Goal: Communication & Community: Ask a question

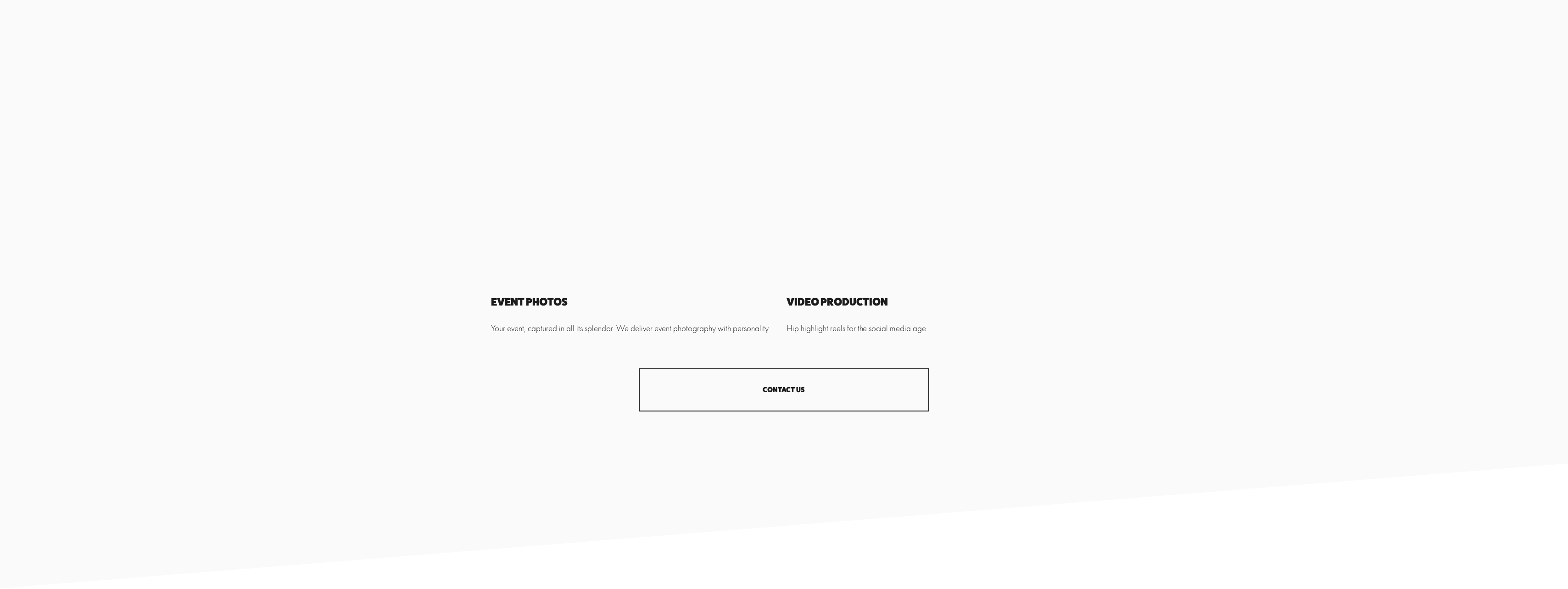
scroll to position [1136, 0]
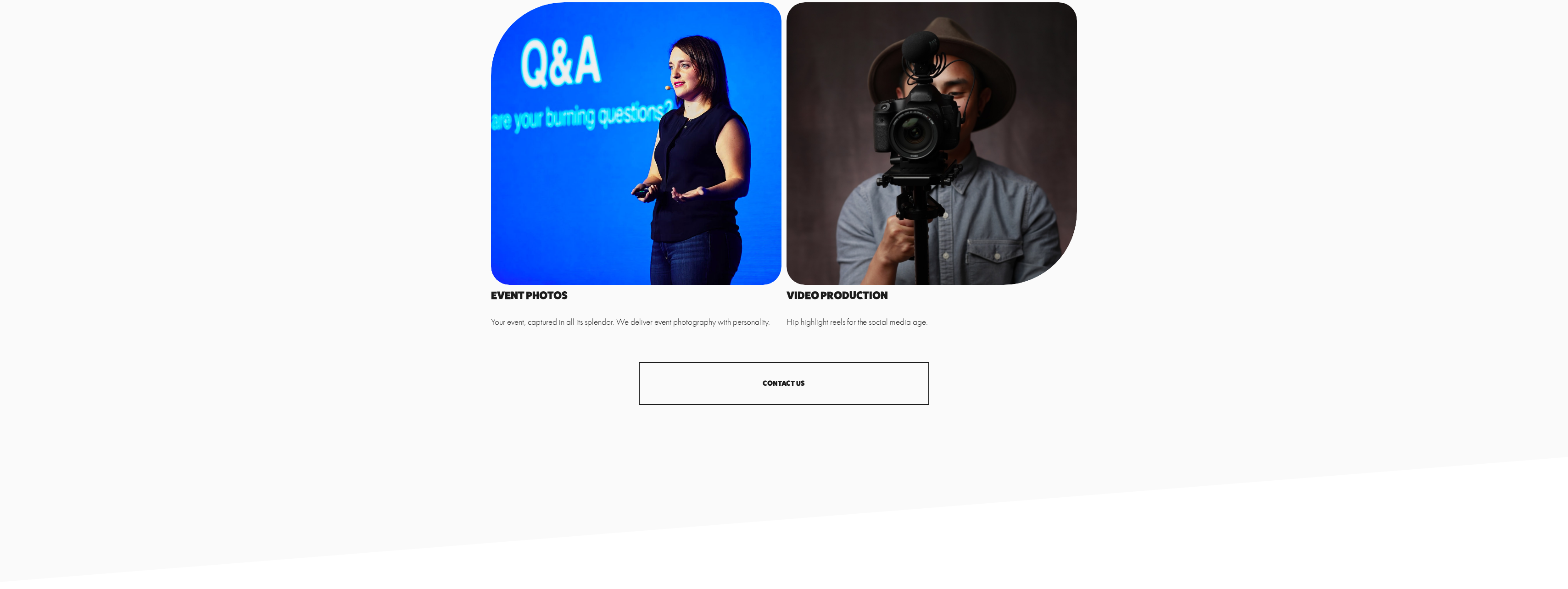
click at [801, 374] on link "CONTACT US" at bounding box center [784, 384] width 290 height 43
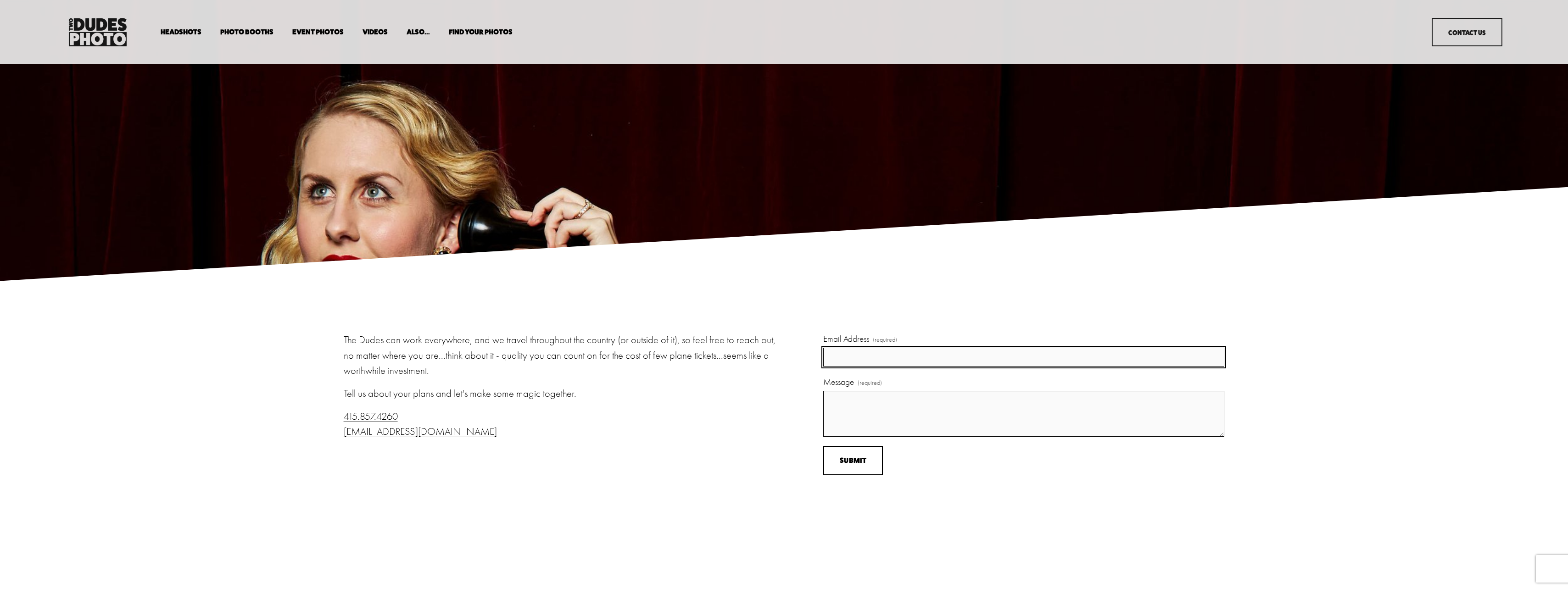
click at [859, 356] on input "Email Address (required)" at bounding box center [1023, 357] width 401 height 19
type input "[PERSON_NAME][EMAIL_ADDRESS][DOMAIN_NAME]"
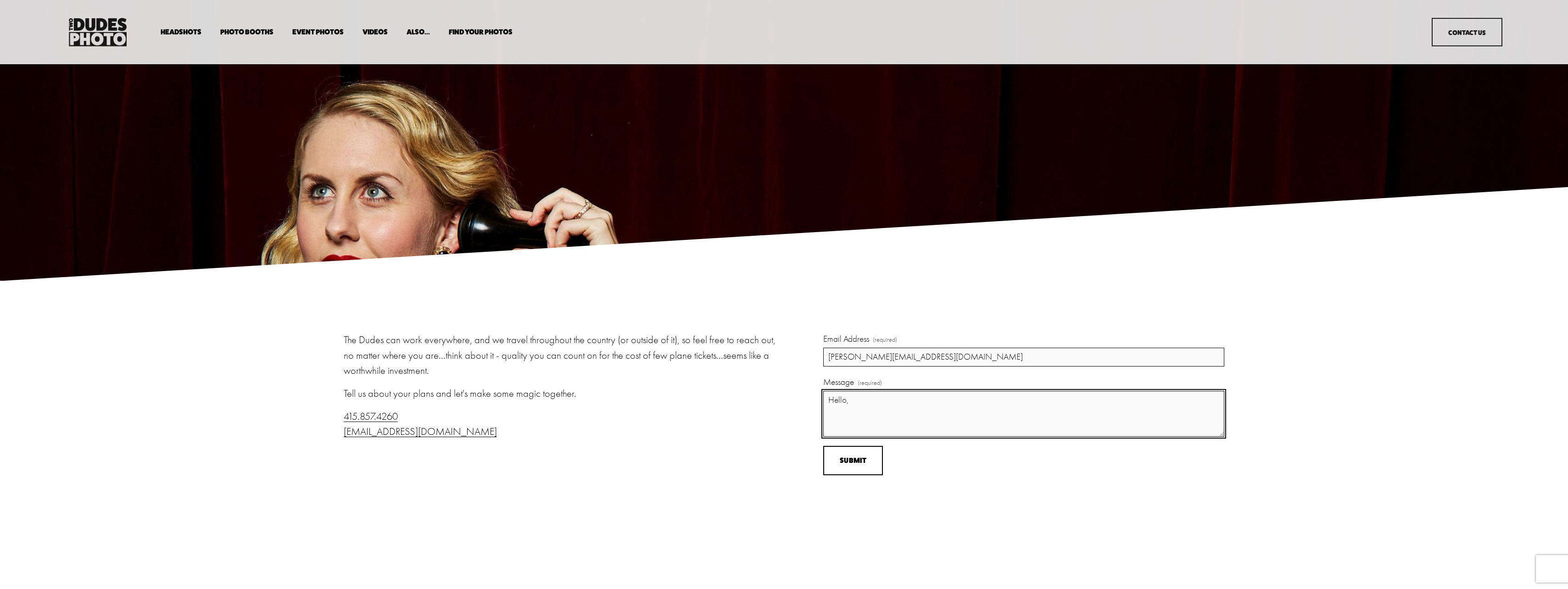
type textarea "Hello,"
